Goal: Task Accomplishment & Management: Complete application form

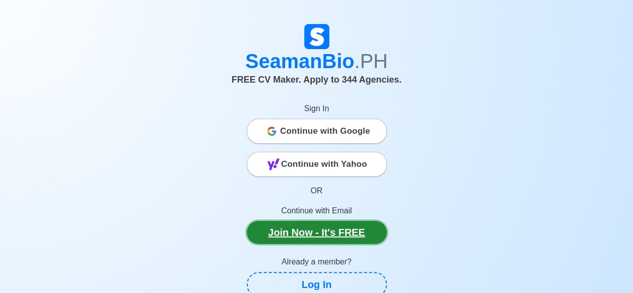
click at [351, 227] on link "Join Now - It's FREE" at bounding box center [317, 232] width 140 height 23
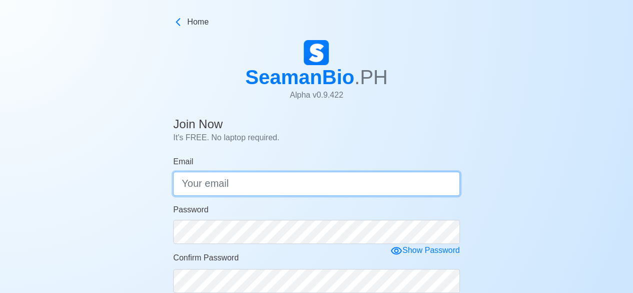
click at [231, 180] on input "Email" at bounding box center [316, 184] width 287 height 24
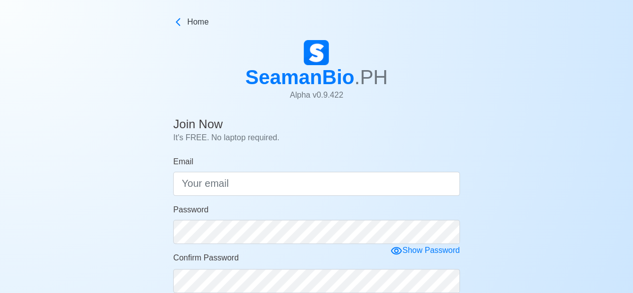
click at [420, 102] on div "SeamanBio .PH Alpha v 0.9.422" at bounding box center [316, 74] width 633 height 77
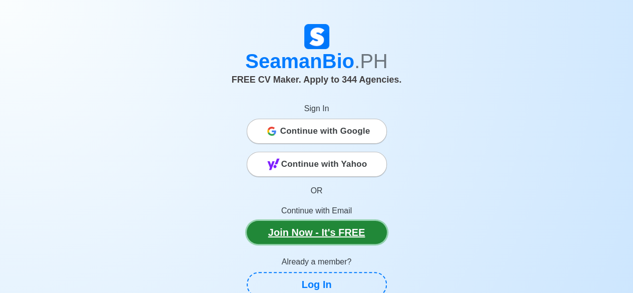
click at [324, 224] on link "Join Now - It's FREE" at bounding box center [317, 232] width 140 height 23
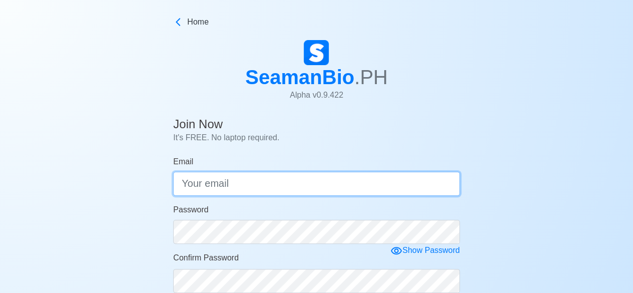
click at [267, 178] on input "Email" at bounding box center [316, 184] width 287 height 24
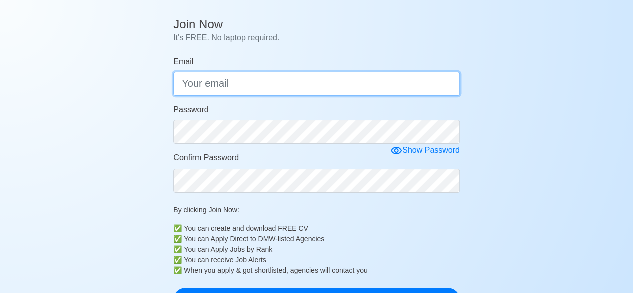
click at [223, 83] on input "Email" at bounding box center [316, 84] width 287 height 24
click at [237, 88] on input "btngmarino.@gmailcom" at bounding box center [316, 84] width 287 height 24
click at [264, 84] on input "btngmarino@gmailcom" at bounding box center [316, 84] width 287 height 24
type input "btngmarino@gmai.lcom"
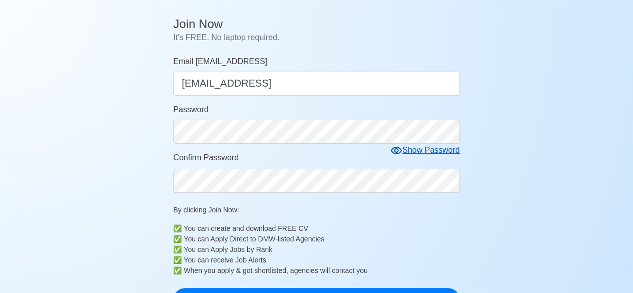
click at [436, 150] on div "Show Password" at bounding box center [425, 150] width 70 height 13
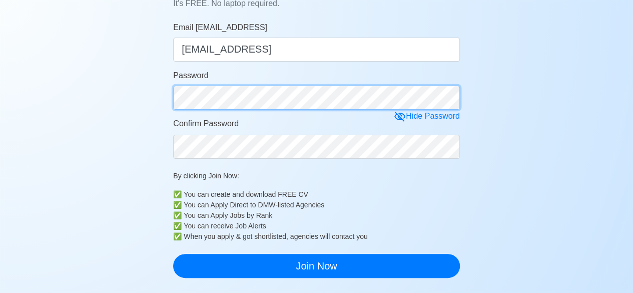
scroll to position [150, 0]
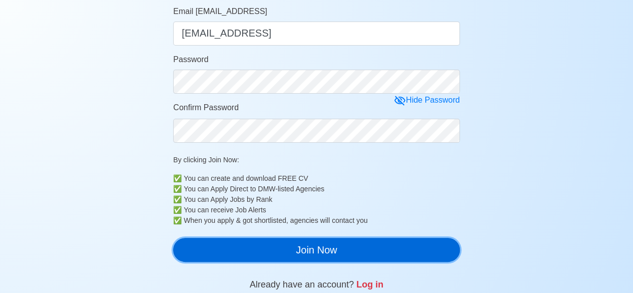
click at [351, 252] on button "Join Now" at bounding box center [316, 250] width 287 height 24
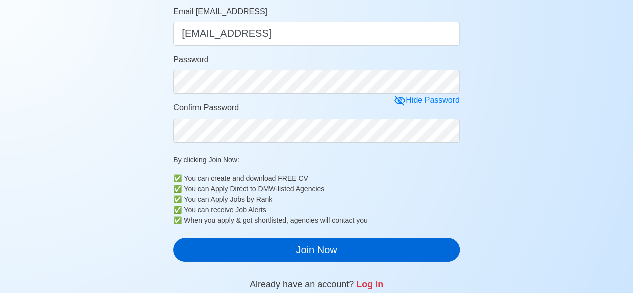
scroll to position [12, 0]
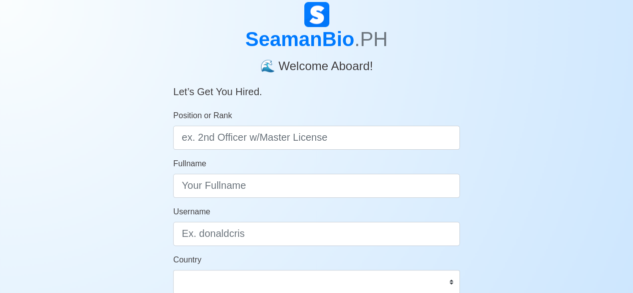
scroll to position [50, 0]
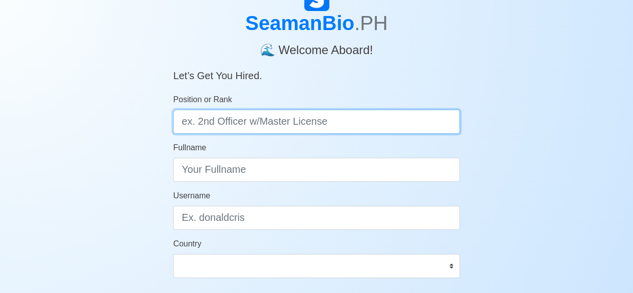
click at [266, 121] on input "Position or Rank" at bounding box center [316, 122] width 287 height 24
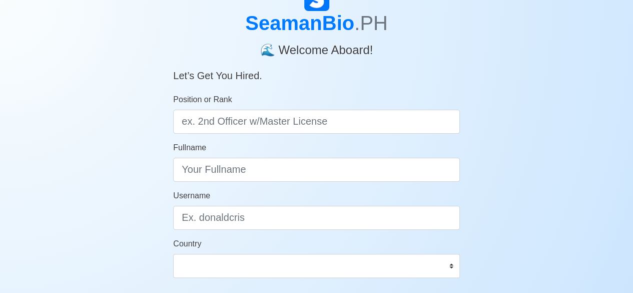
click at [244, 184] on form "Position or Rank Fullname Username Country [GEOGRAPHIC_DATA] [GEOGRAPHIC_DATA] …" at bounding box center [316, 208] width 287 height 228
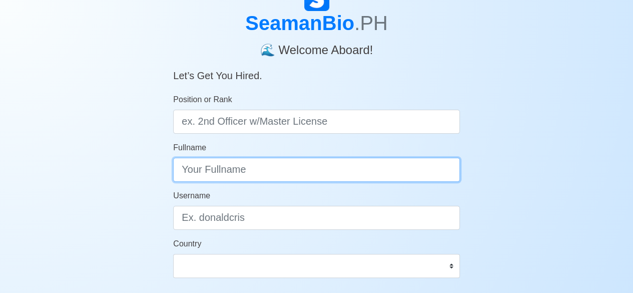
click at [236, 171] on input "Fullname" at bounding box center [316, 170] width 287 height 24
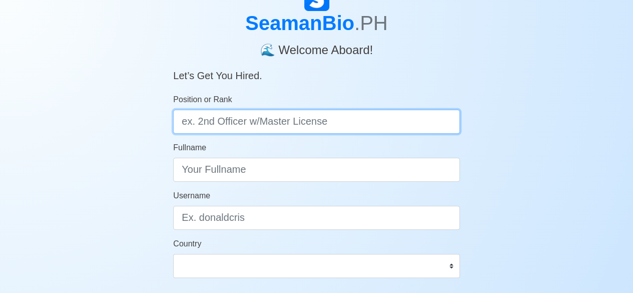
click at [219, 124] on input "Position or Rank" at bounding box center [316, 122] width 287 height 24
type input "ordinary [PERSON_NAME]"
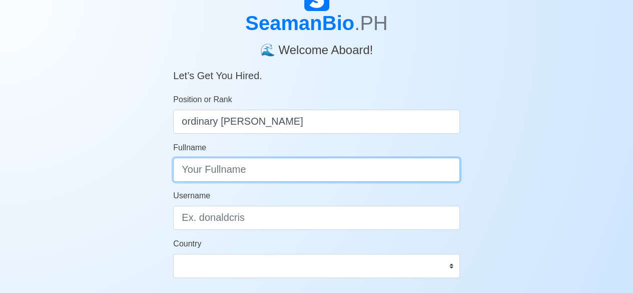
click at [249, 170] on input "Fullname" at bounding box center [316, 170] width 287 height 24
click at [199, 172] on input "[PERSON_NAME]" at bounding box center [316, 170] width 287 height 24
click at [197, 170] on input "[PERSON_NAME]" at bounding box center [316, 170] width 287 height 24
type input "roi seclaf"
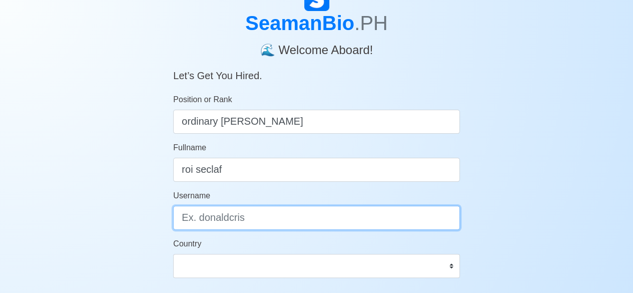
click at [238, 214] on input "Username" at bounding box center [316, 218] width 287 height 24
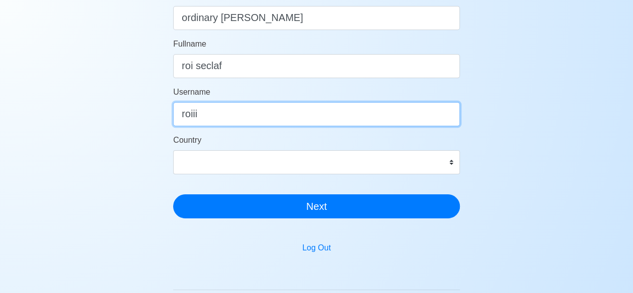
scroll to position [152, 0]
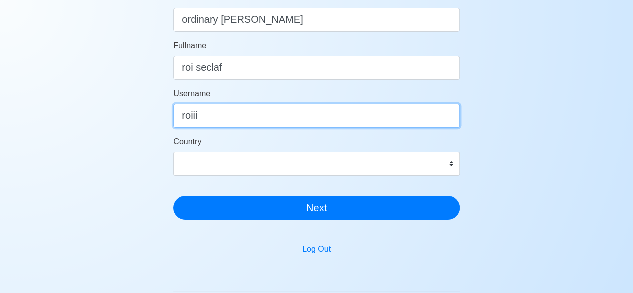
type input "roiii"
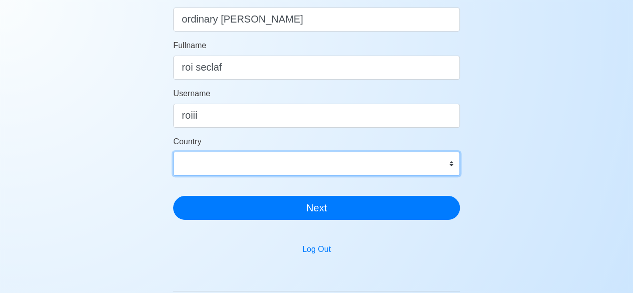
click at [217, 157] on select "[GEOGRAPHIC_DATA] [GEOGRAPHIC_DATA] [GEOGRAPHIC_DATA] [GEOGRAPHIC_DATA] [US_STA…" at bounding box center [316, 164] width 287 height 24
click at [216, 165] on select "[GEOGRAPHIC_DATA] [GEOGRAPHIC_DATA] [GEOGRAPHIC_DATA] [GEOGRAPHIC_DATA] [US_STA…" at bounding box center [316, 164] width 287 height 24
click at [215, 162] on select "[GEOGRAPHIC_DATA] [GEOGRAPHIC_DATA] [GEOGRAPHIC_DATA] [GEOGRAPHIC_DATA] [US_STA…" at bounding box center [316, 164] width 287 height 24
drag, startPoint x: 207, startPoint y: 162, endPoint x: 199, endPoint y: 162, distance: 7.5
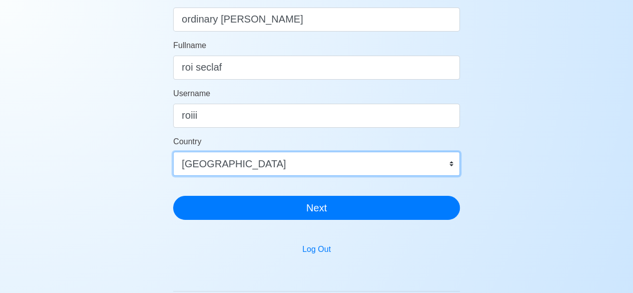
click at [201, 162] on select "[GEOGRAPHIC_DATA] [GEOGRAPHIC_DATA] [GEOGRAPHIC_DATA] [GEOGRAPHIC_DATA] [US_STA…" at bounding box center [316, 164] width 287 height 24
click at [198, 162] on select "[GEOGRAPHIC_DATA] [GEOGRAPHIC_DATA] [GEOGRAPHIC_DATA] [GEOGRAPHIC_DATA] [US_STA…" at bounding box center [316, 164] width 287 height 24
click at [446, 162] on select "[GEOGRAPHIC_DATA] [GEOGRAPHIC_DATA] [GEOGRAPHIC_DATA] [GEOGRAPHIC_DATA] [US_STA…" at bounding box center [316, 164] width 287 height 24
select select "PH"
click at [173, 152] on select "[GEOGRAPHIC_DATA] [GEOGRAPHIC_DATA] [GEOGRAPHIC_DATA] [GEOGRAPHIC_DATA] [US_STA…" at bounding box center [316, 164] width 287 height 24
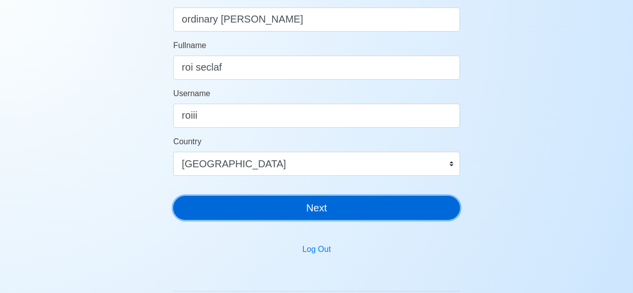
click at [299, 216] on button "Next" at bounding box center [316, 208] width 287 height 24
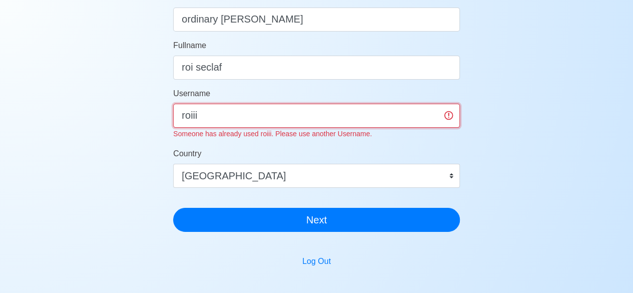
click at [204, 119] on input "roiii" at bounding box center [316, 116] width 287 height 24
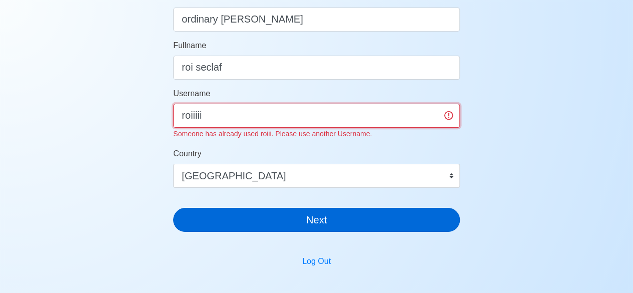
type input "roiiiii"
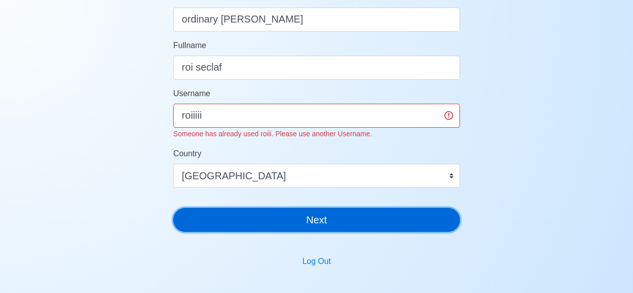
click at [261, 218] on button "Next" at bounding box center [316, 220] width 287 height 24
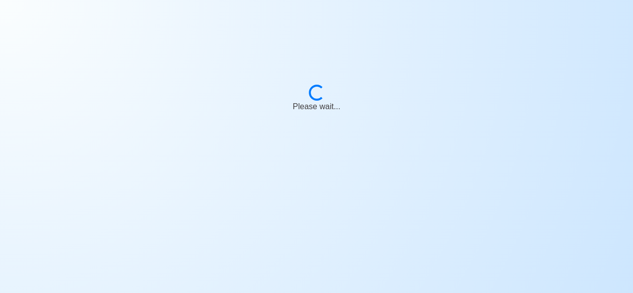
scroll to position [12, 0]
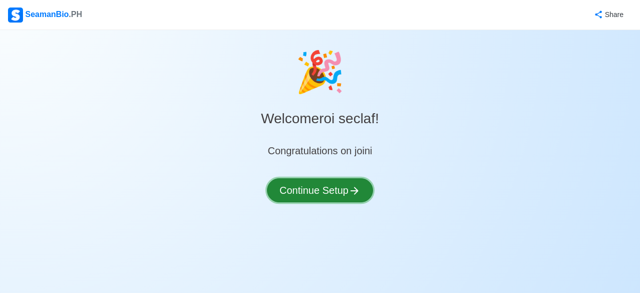
click at [342, 192] on button "Continue Setup" at bounding box center [320, 190] width 106 height 24
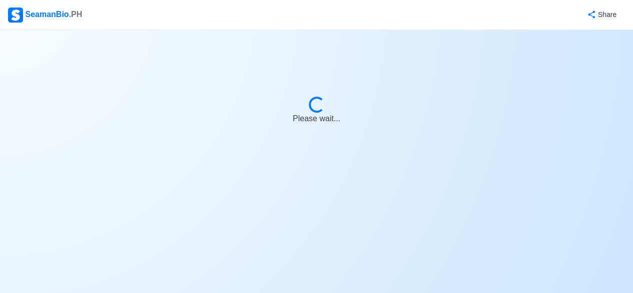
select select "Visible for Hiring"
select select "PH"
select select "Visible for Hiring"
select select "PH"
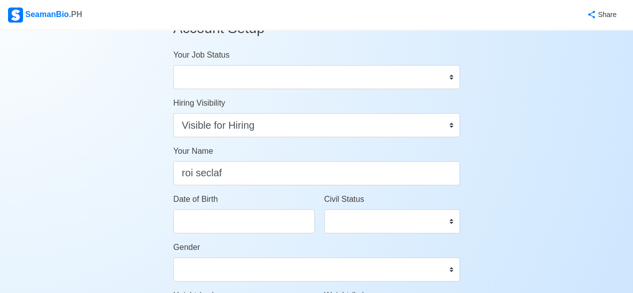
scroll to position [4, 0]
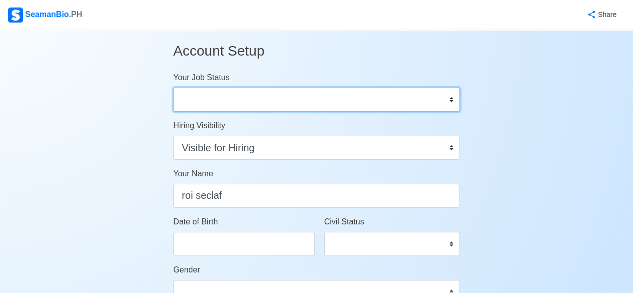
click at [240, 97] on select "Onboard Actively Looking for Job Not Looking for Job" at bounding box center [316, 100] width 287 height 24
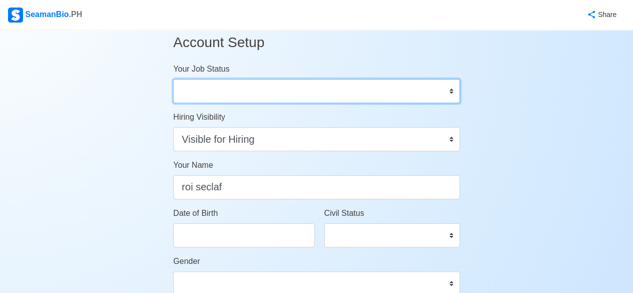
scroll to position [11, 0]
click at [229, 90] on select "Onboard Actively Looking for Job Not Looking for Job" at bounding box center [316, 92] width 287 height 24
select select "Actively Looking for Job"
click at [173, 80] on select "Onboard Actively Looking for Job Not Looking for Job" at bounding box center [316, 92] width 287 height 24
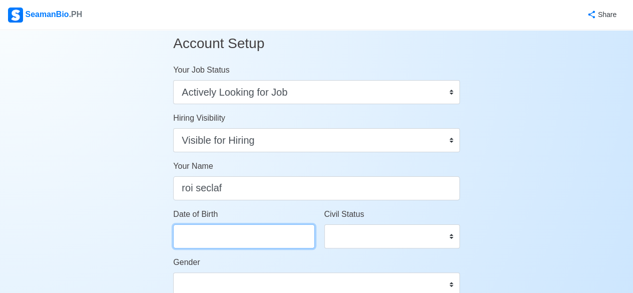
click at [228, 243] on input "Date of Birth" at bounding box center [243, 236] width 141 height 24
select select "****"
select select "*********"
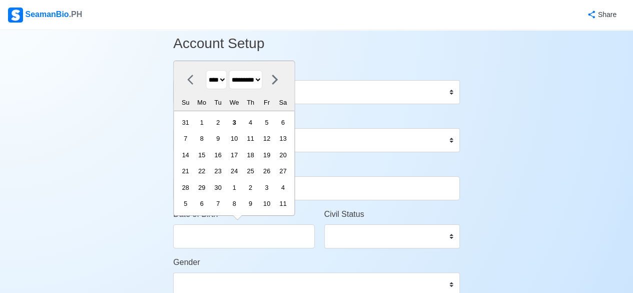
click at [224, 82] on select "**** **** **** **** **** **** **** **** **** **** **** **** **** **** **** ****…" at bounding box center [216, 80] width 21 height 20
select select "****"
click at [206, 71] on select "**** **** **** **** **** **** **** **** **** **** **** **** **** **** **** ****…" at bounding box center [216, 80] width 21 height 20
click at [263, 81] on select "******* ******** ***** ***** *** **** **** ****** ********* ******* ******** **…" at bounding box center [246, 80] width 34 height 20
select select "*****"
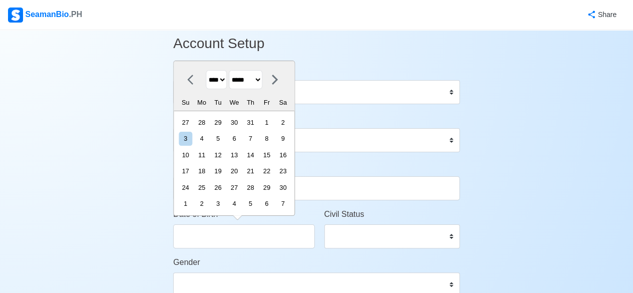
click at [232, 71] on select "******* ******** ***** ***** *** **** **** ****** ********* ******* ******** **…" at bounding box center [246, 80] width 34 height 20
click at [241, 127] on div "1" at bounding box center [234, 123] width 14 height 14
type input "03/01/2000"
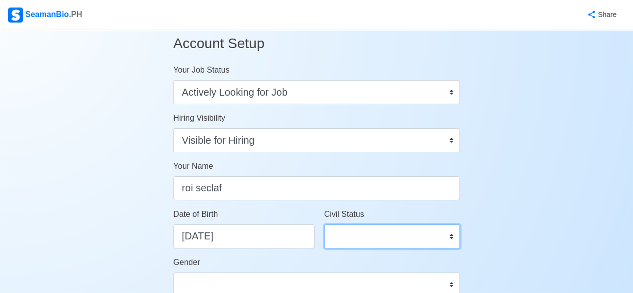
click at [358, 233] on select "Single Married Widowed Separated" at bounding box center [392, 236] width 136 height 24
select select "Single"
click at [324, 224] on select "Single Married Widowed Separated" at bounding box center [392, 236] width 136 height 24
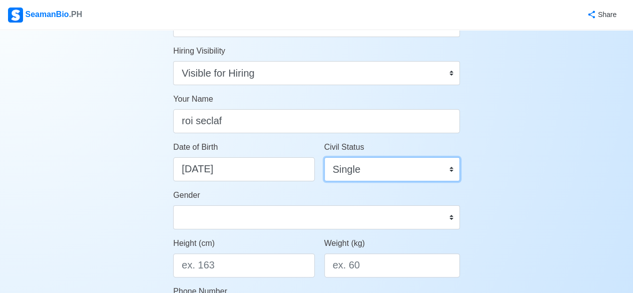
scroll to position [88, 0]
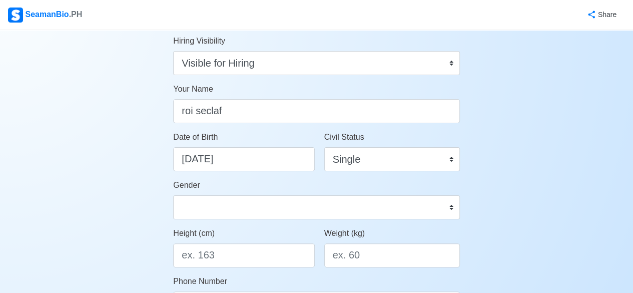
drag, startPoint x: 268, startPoint y: 221, endPoint x: 249, endPoint y: 218, distance: 18.8
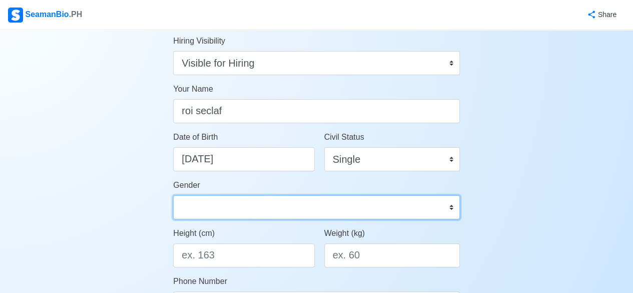
click at [231, 208] on select "Male Female" at bounding box center [316, 207] width 287 height 24
select select "[DEMOGRAPHIC_DATA]"
click at [173, 195] on select "Male Female" at bounding box center [316, 207] width 287 height 24
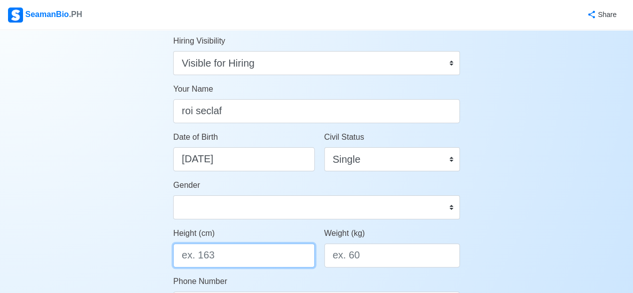
click at [223, 254] on input "Height (cm)" at bounding box center [243, 255] width 141 height 24
type input "163"
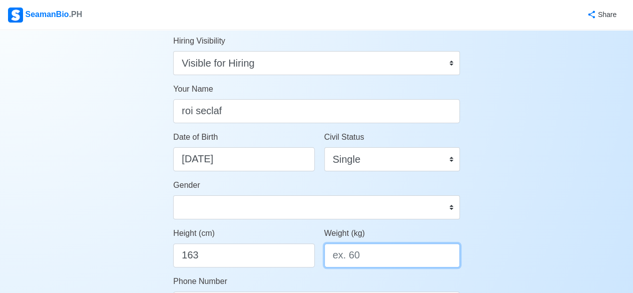
click at [361, 248] on input "Weight (kg)" at bounding box center [392, 255] width 136 height 24
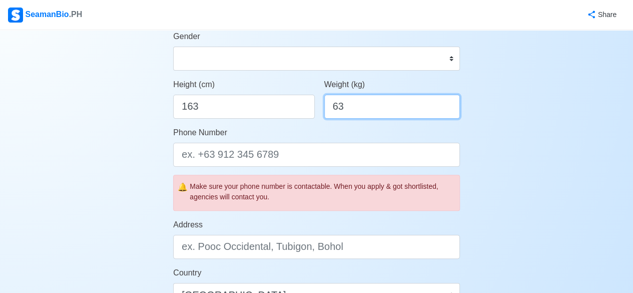
scroll to position [238, 0]
type input "63"
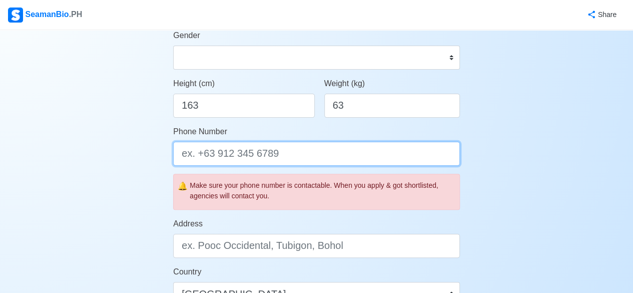
drag, startPoint x: 221, startPoint y: 148, endPoint x: 227, endPoint y: 148, distance: 5.5
click at [222, 148] on input "Phone Number" at bounding box center [316, 154] width 287 height 24
type input "09992567835"
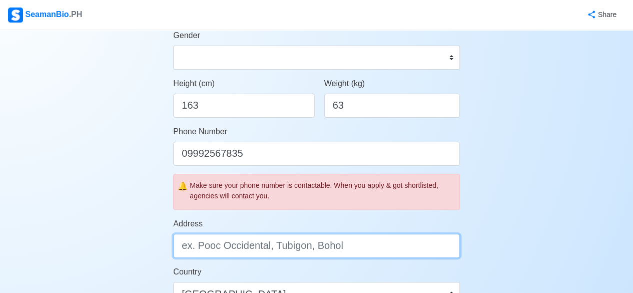
click at [233, 248] on input "Address" at bounding box center [316, 246] width 287 height 24
drag, startPoint x: 263, startPoint y: 241, endPoint x: 278, endPoint y: 234, distance: 16.6
click at [272, 237] on input "Address" at bounding box center [316, 246] width 287 height 24
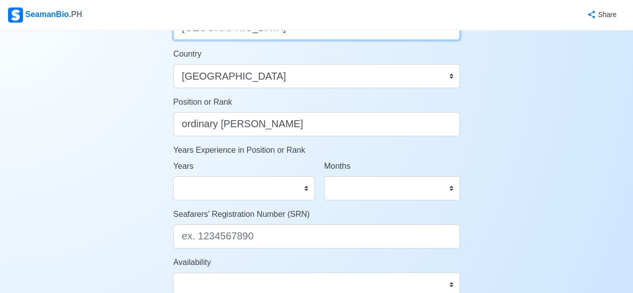
scroll to position [461, 0]
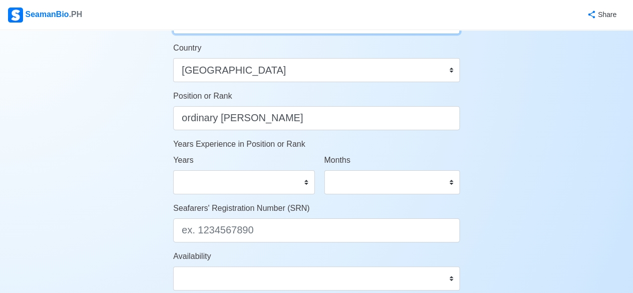
type input "manila city"
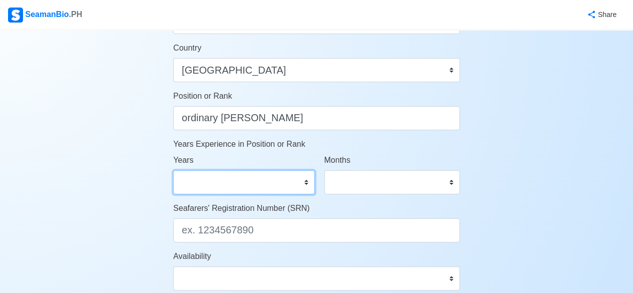
click at [201, 184] on select "0 1 2 3 4 5 6 7 8 9 10 11 12 13 14 15 16 17 18 19 20 21 22 23 24 25 26 27 28 29…" at bounding box center [243, 182] width 141 height 24
select select "0"
click at [173, 170] on select "0 1 2 3 4 5 6 7 8 9 10 11 12 13 14 15 16 17 18 19 20 21 22 23 24 25 26 27 28 29…" at bounding box center [243, 182] width 141 height 24
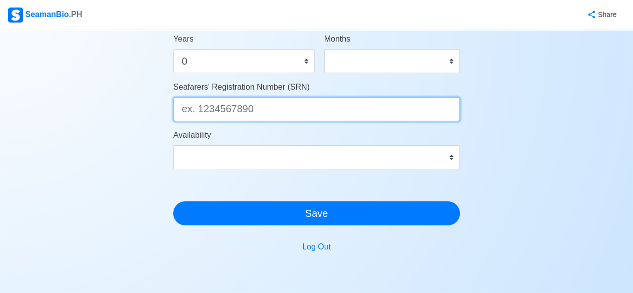
click at [268, 113] on input "Seafarers' Registration Number (SRN)" at bounding box center [316, 109] width 287 height 24
type input "1372737284"
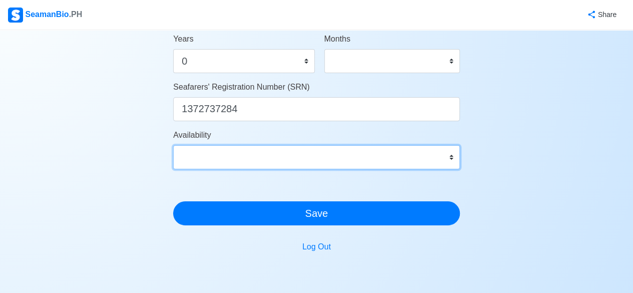
click at [242, 158] on select "Immediate Oct 2025 Nov 2025 Dec 2025 Jan 2026 Feb 2026 Mar 2026 Apr 2026 May 20…" at bounding box center [316, 157] width 287 height 24
select select "1759248000000"
click at [173, 145] on select "Immediate Oct 2025 Nov 2025 Dec 2025 Jan 2026 Feb 2026 Mar 2026 Apr 2026 May 20…" at bounding box center [316, 157] width 287 height 24
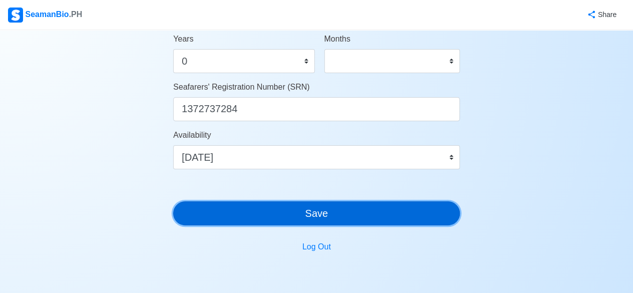
click at [275, 216] on button "Save" at bounding box center [316, 213] width 287 height 24
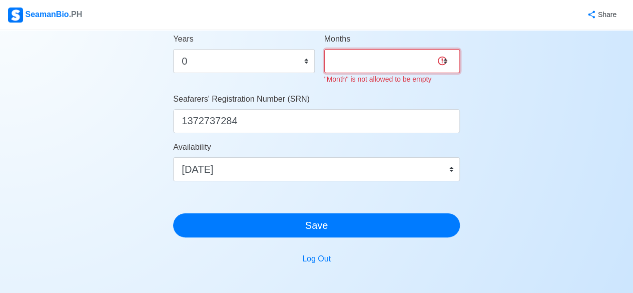
click at [363, 65] on select "0 1 2 3 4 5 6 7 8 9 10 11" at bounding box center [392, 61] width 136 height 24
select select "0"
click at [324, 49] on select "0 1 2 3 4 5 6 7 8 9 10 11" at bounding box center [392, 61] width 136 height 24
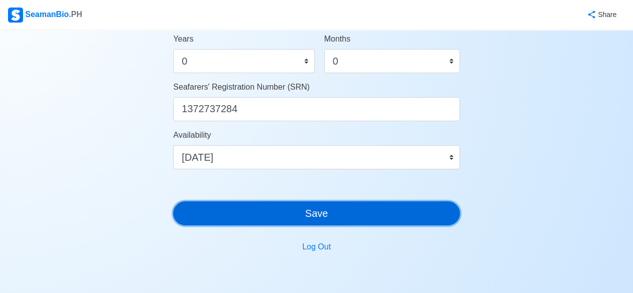
click at [294, 215] on button "Save" at bounding box center [316, 213] width 287 height 24
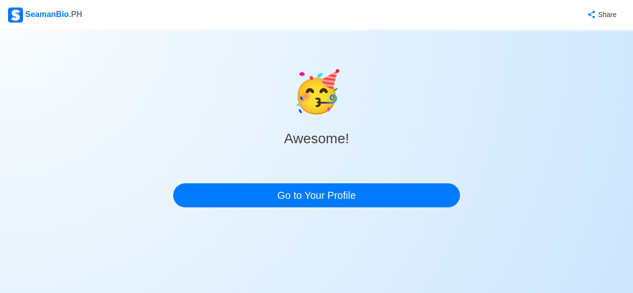
scroll to position [0, 0]
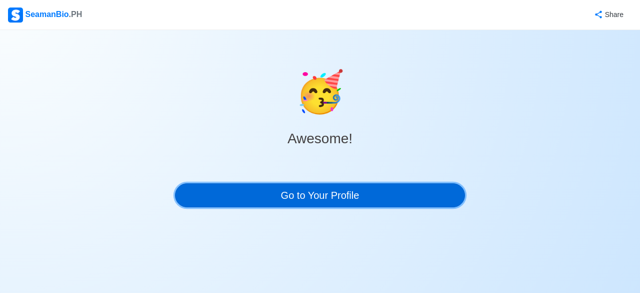
click at [367, 201] on link "Go to Your Profile" at bounding box center [320, 195] width 290 height 24
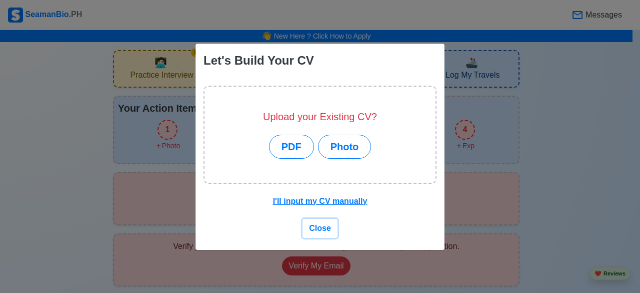
click at [322, 225] on span "Close" at bounding box center [320, 228] width 22 height 9
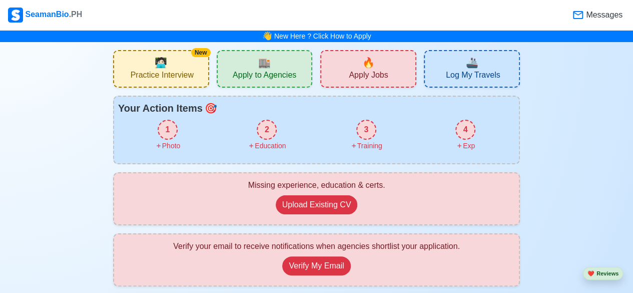
click at [207, 55] on div "New" at bounding box center [201, 52] width 20 height 9
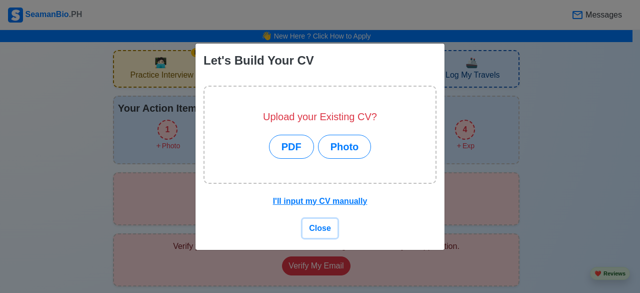
click at [323, 228] on span "Close" at bounding box center [320, 228] width 22 height 9
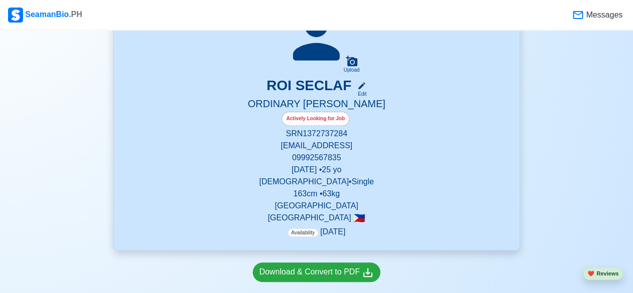
scroll to position [356, 0]
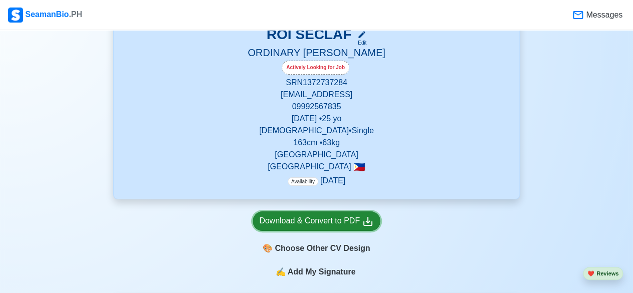
click at [341, 221] on div "Download & Convert to PDF" at bounding box center [316, 221] width 115 height 13
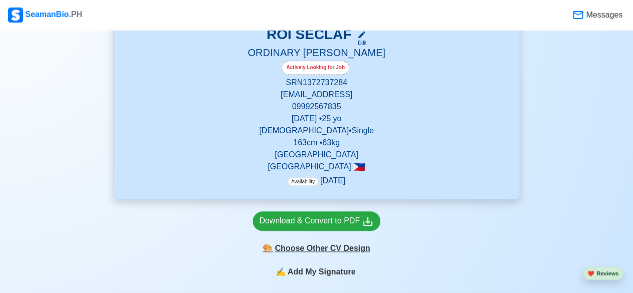
click at [325, 250] on div "🎨 Choose Other CV Design" at bounding box center [317, 248] width 128 height 19
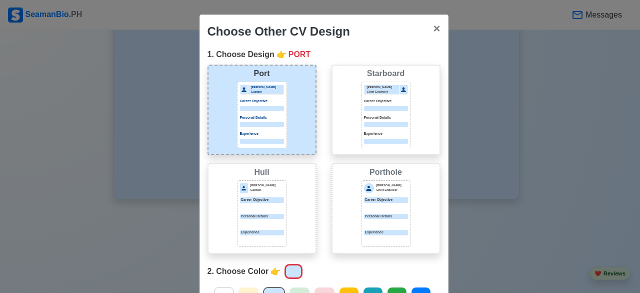
click at [369, 102] on p "Career Objective" at bounding box center [386, 102] width 44 height 6
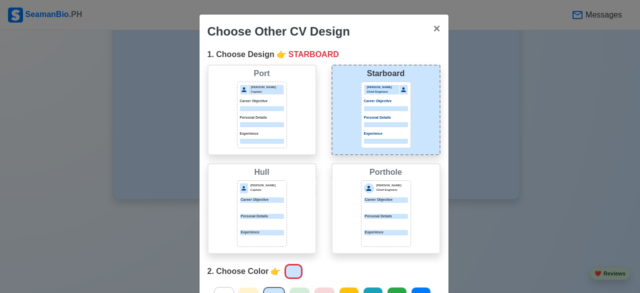
click at [376, 104] on div "Career Objective" at bounding box center [386, 105] width 44 height 13
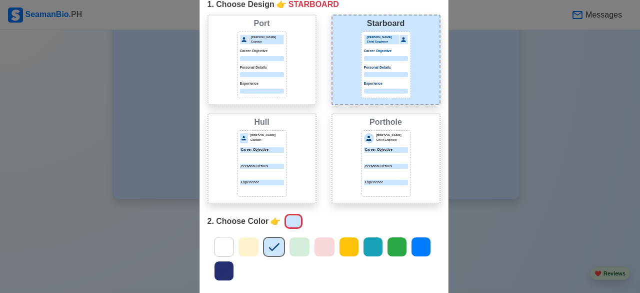
click at [220, 251] on icon at bounding box center [224, 246] width 15 height 15
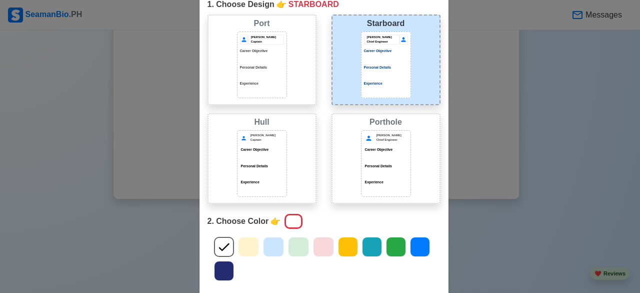
click at [367, 248] on icon at bounding box center [372, 247] width 11 height 8
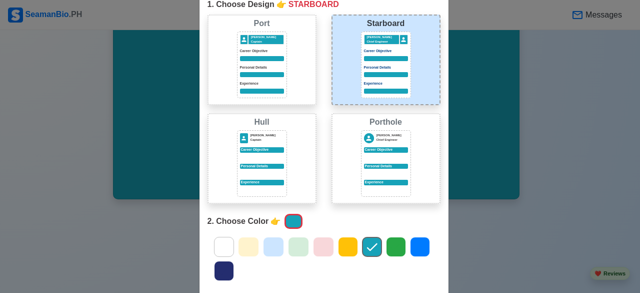
click at [219, 249] on icon at bounding box center [224, 247] width 11 height 8
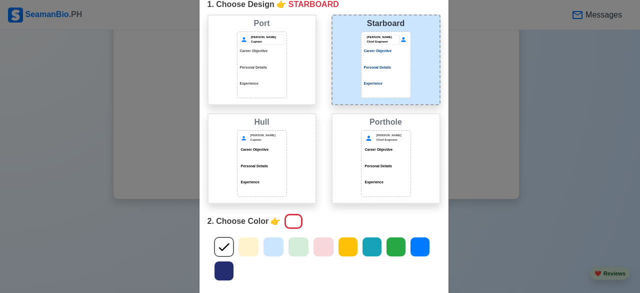
click at [384, 84] on p "Experience" at bounding box center [386, 84] width 44 height 6
click at [550, 88] on div "Choose Other CV Design × Close 1. Choose Design 👉 STARBOARD Port Donald Cris Ca…" at bounding box center [320, 146] width 640 height 293
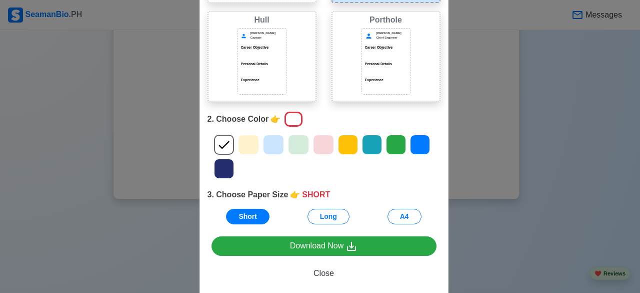
scroll to position [162, 0]
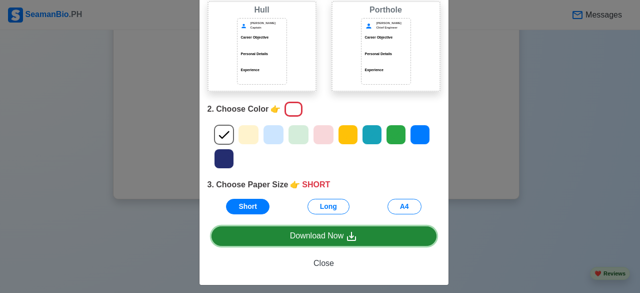
click at [340, 238] on div "Download Now" at bounding box center [324, 236] width 68 height 13
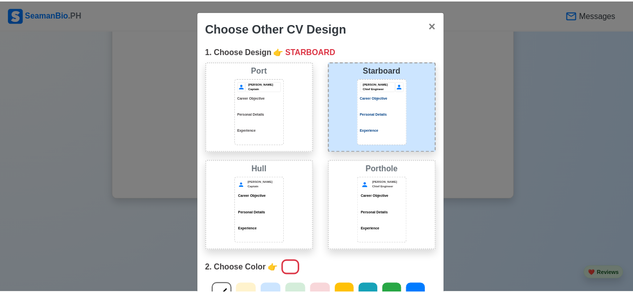
scroll to position [0, 0]
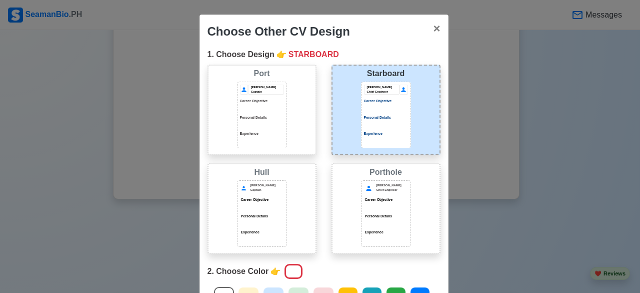
click at [279, 109] on div at bounding box center [262, 108] width 44 height 5
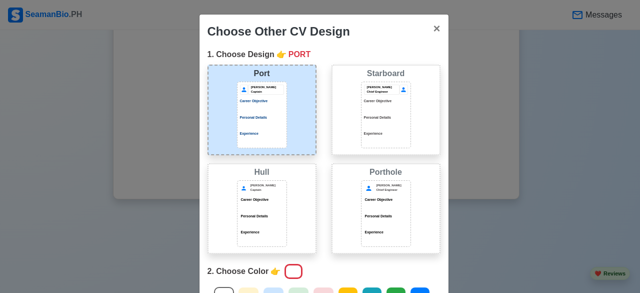
click at [368, 288] on div at bounding box center [372, 297] width 20 height 20
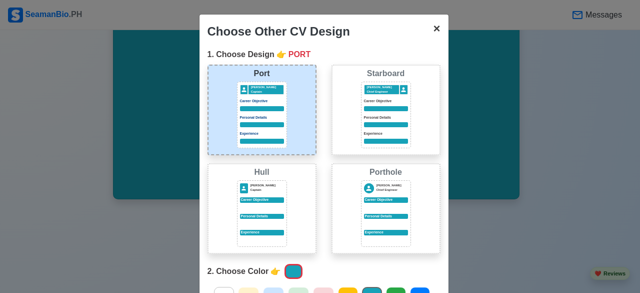
click at [433, 32] on span "×" at bounding box center [436, 29] width 7 height 14
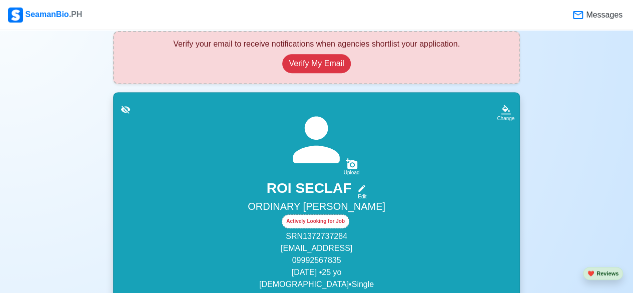
scroll to position [215, 0]
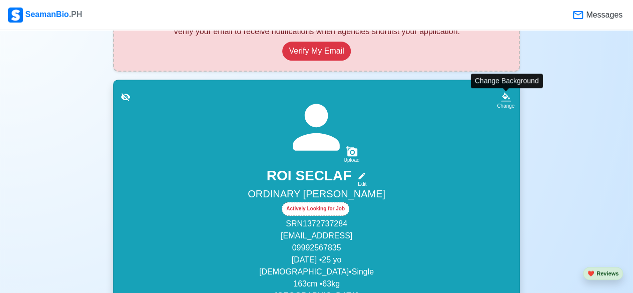
click at [505, 100] on icon at bounding box center [506, 101] width 10 height 2
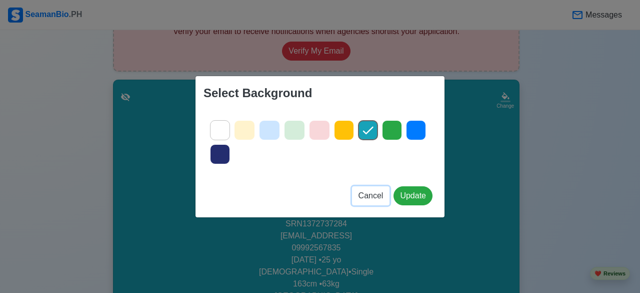
click at [368, 195] on span "Cancel" at bounding box center [371, 195] width 25 height 9
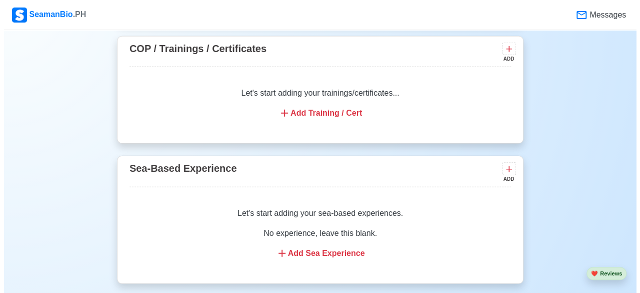
scroll to position [1232, 0]
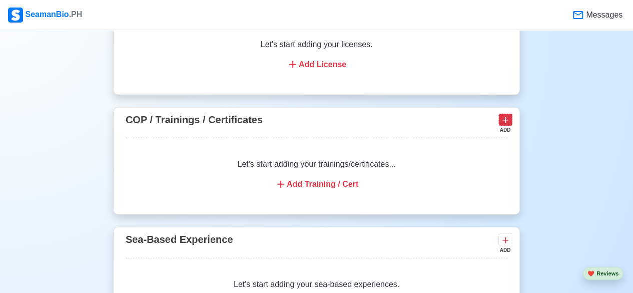
click at [506, 121] on icon at bounding box center [505, 120] width 10 height 10
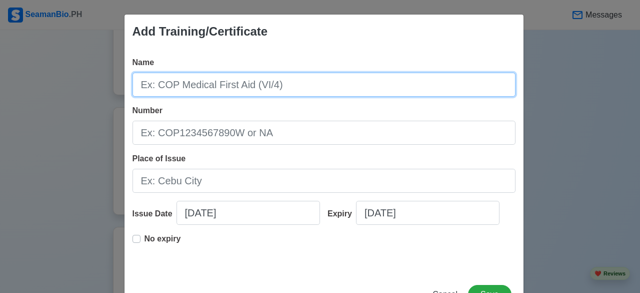
click at [220, 83] on input "Name" at bounding box center [324, 85] width 383 height 24
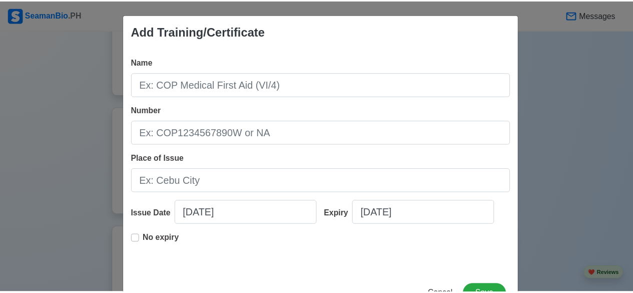
scroll to position [37, 0]
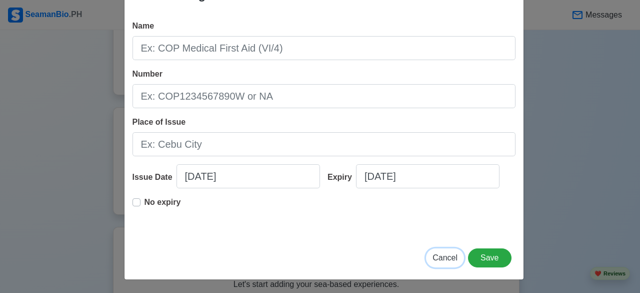
click at [449, 257] on span "Cancel" at bounding box center [445, 257] width 25 height 9
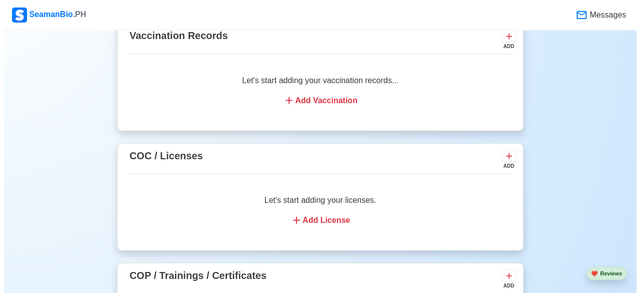
scroll to position [1020, 0]
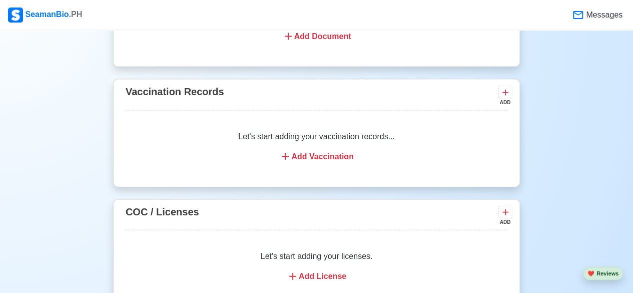
click at [329, 163] on div "Let's start adding your vaccination records... Add Vaccination" at bounding box center [317, 147] width 382 height 56
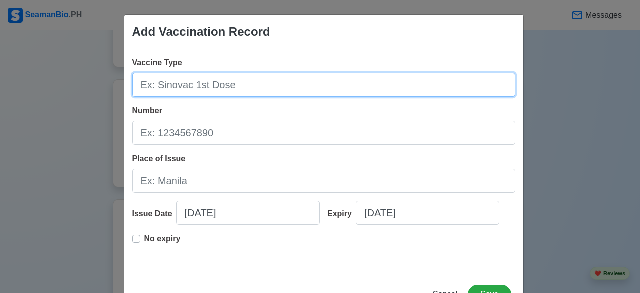
click at [193, 84] on input "Vaccine Type" at bounding box center [324, 85] width 383 height 24
click at [228, 80] on input "Vaccine Type" at bounding box center [324, 85] width 383 height 24
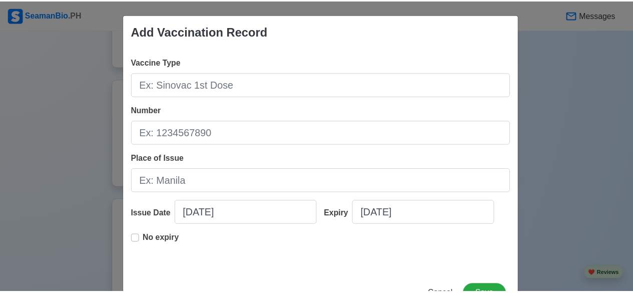
scroll to position [37, 0]
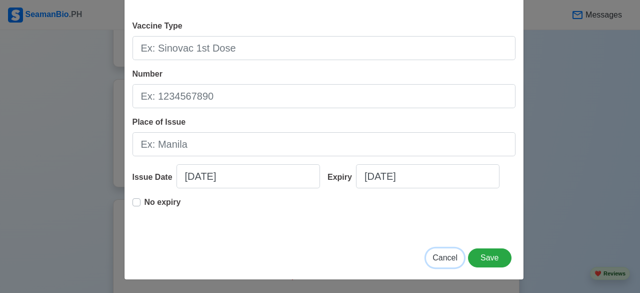
click at [439, 258] on span "Cancel" at bounding box center [445, 257] width 25 height 9
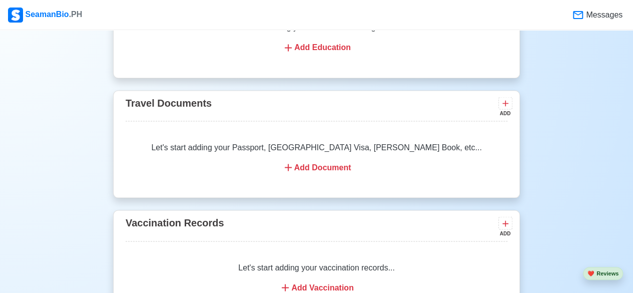
scroll to position [831, 0]
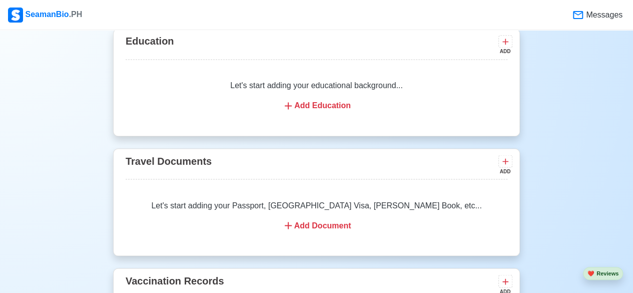
click at [322, 229] on div "Add Document" at bounding box center [317, 225] width 358 height 12
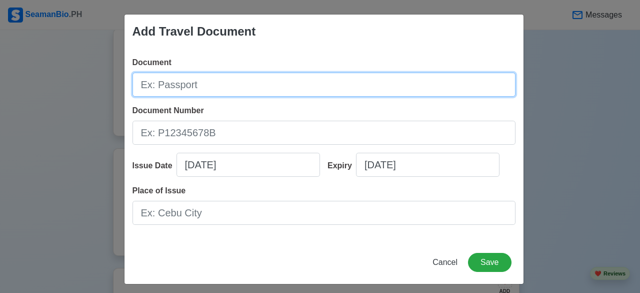
click at [220, 92] on input "Document" at bounding box center [324, 85] width 383 height 24
type input "s"
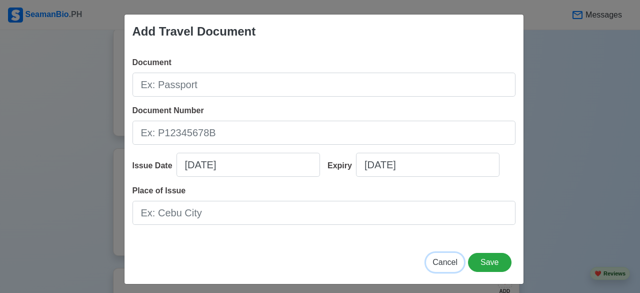
click at [441, 259] on span "Cancel" at bounding box center [445, 262] width 25 height 9
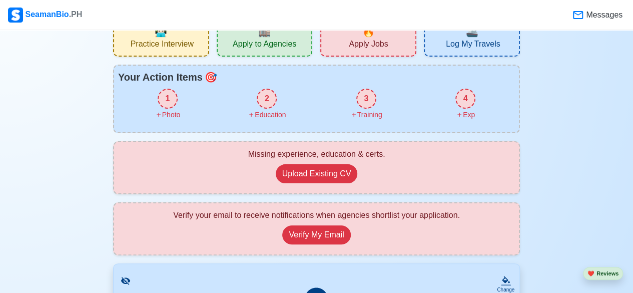
scroll to position [0, 0]
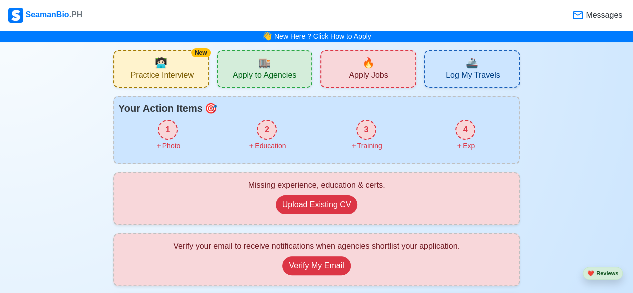
click at [260, 81] on span "Apply to Agencies" at bounding box center [265, 76] width 64 height 13
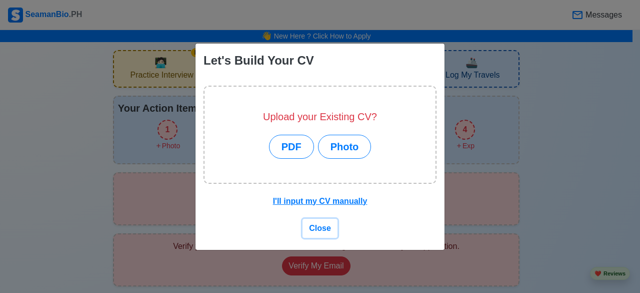
click at [318, 228] on span "Close" at bounding box center [320, 228] width 22 height 9
